Goal: Browse casually

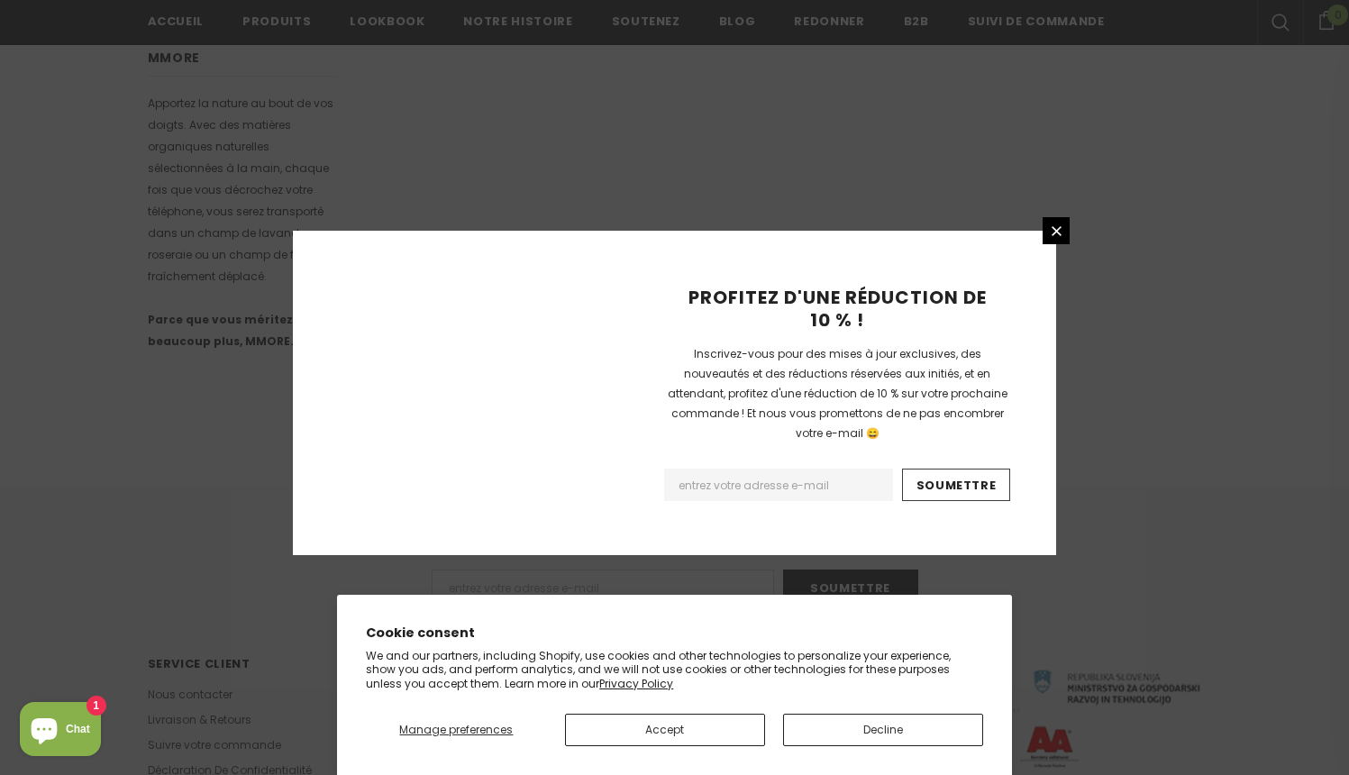
scroll to position [1115, 0]
